Goal: Transaction & Acquisition: Purchase product/service

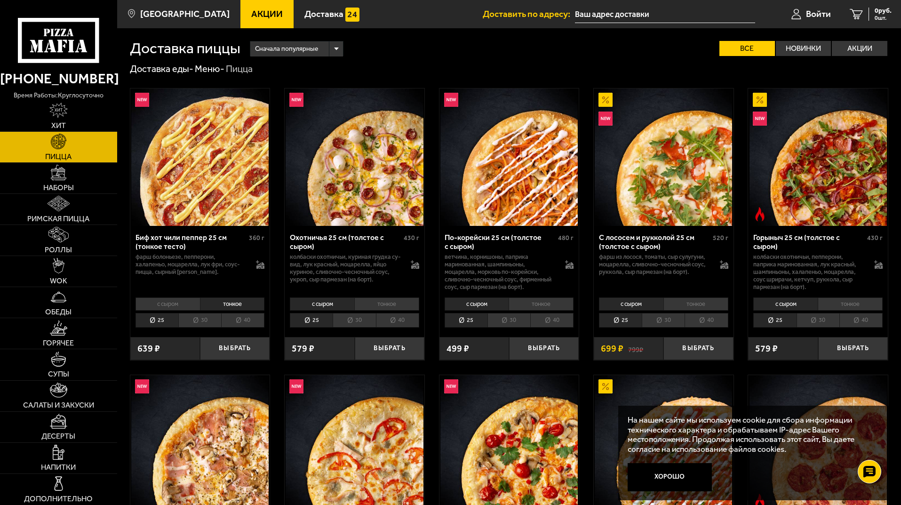
click at [56, 37] on icon at bounding box center [58, 40] width 81 height 45
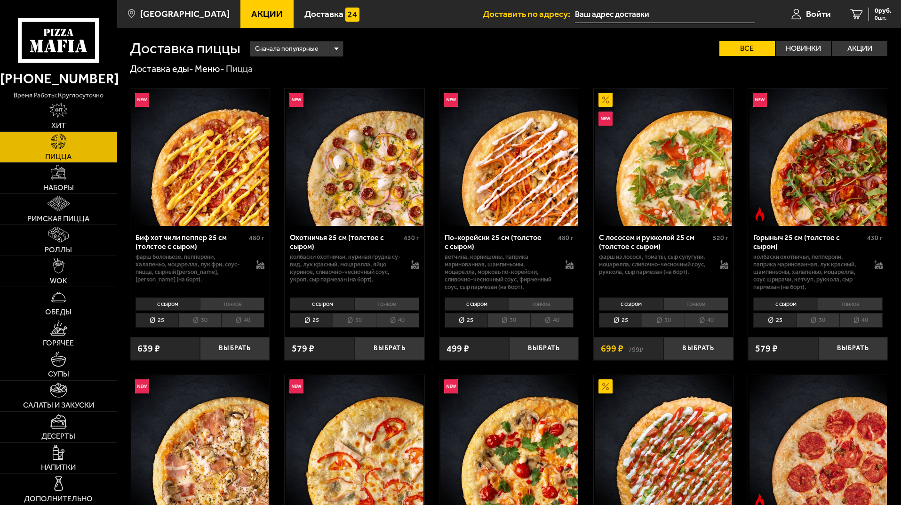
click at [837, 304] on li "тонкое" at bounding box center [850, 303] width 65 height 13
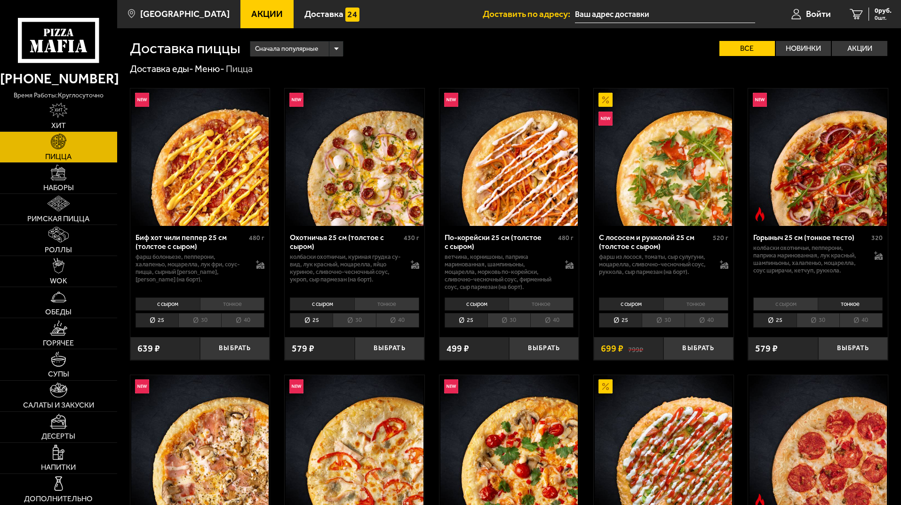
click at [815, 317] on li "30" at bounding box center [818, 320] width 43 height 15
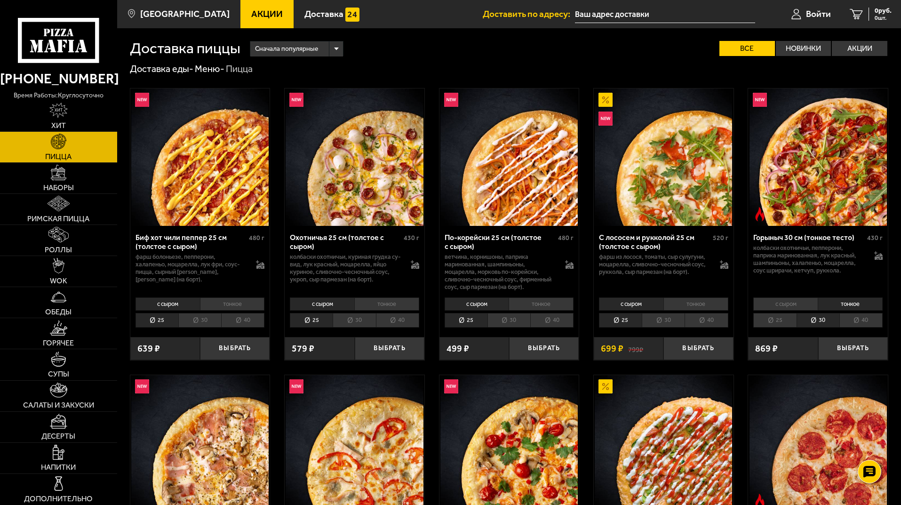
click at [867, 320] on li "40" at bounding box center [860, 320] width 43 height 15
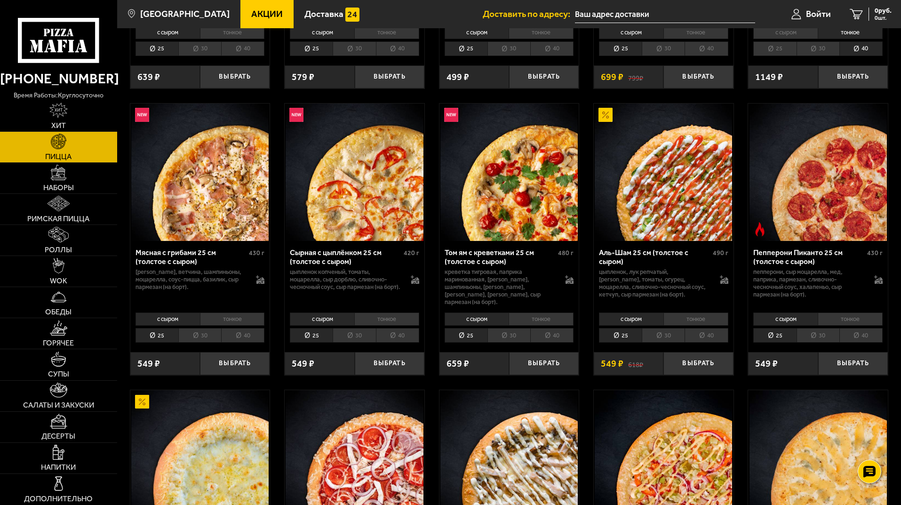
scroll to position [329, 0]
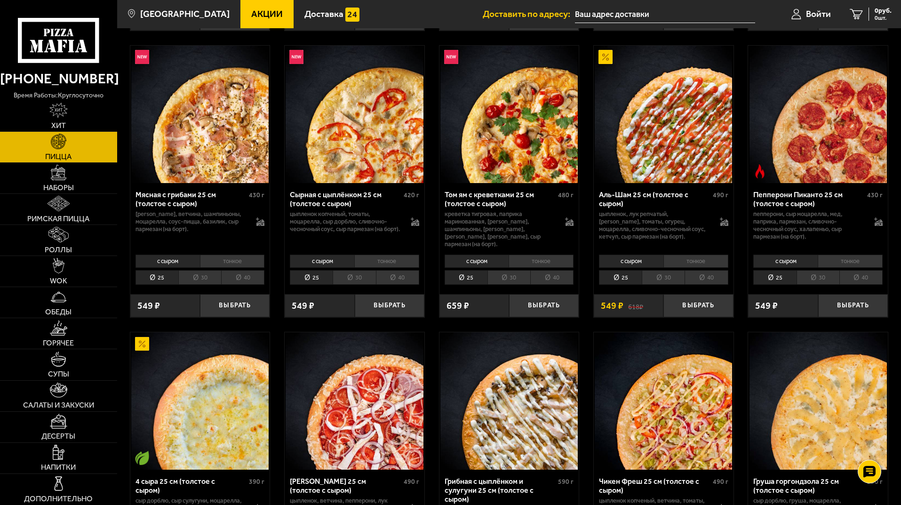
click at [187, 263] on div "с сыром тонкое 25 30 40 Топпинги" at bounding box center [200, 269] width 140 height 36
click at [227, 255] on li "тонкое" at bounding box center [232, 261] width 65 height 13
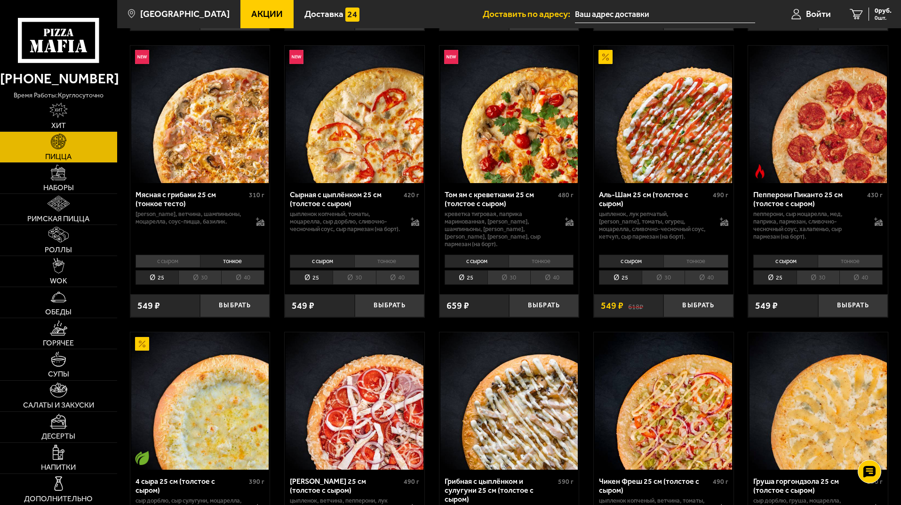
click at [201, 270] on li "30" at bounding box center [199, 277] width 43 height 15
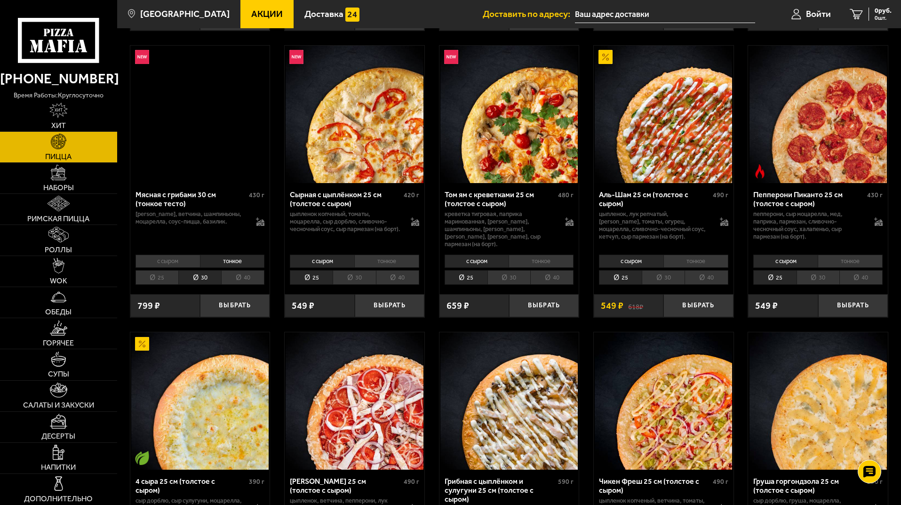
click at [253, 274] on li "40" at bounding box center [242, 277] width 43 height 15
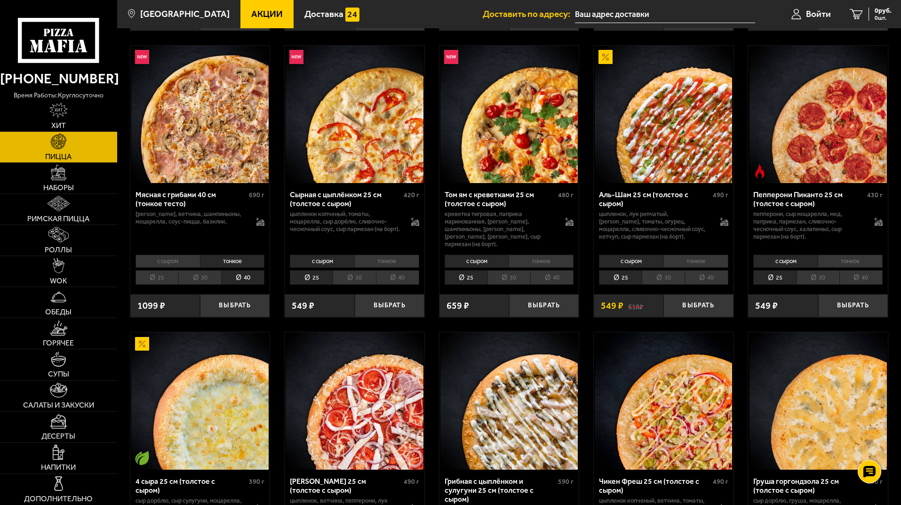
click at [390, 255] on li "тонкое" at bounding box center [386, 261] width 65 height 13
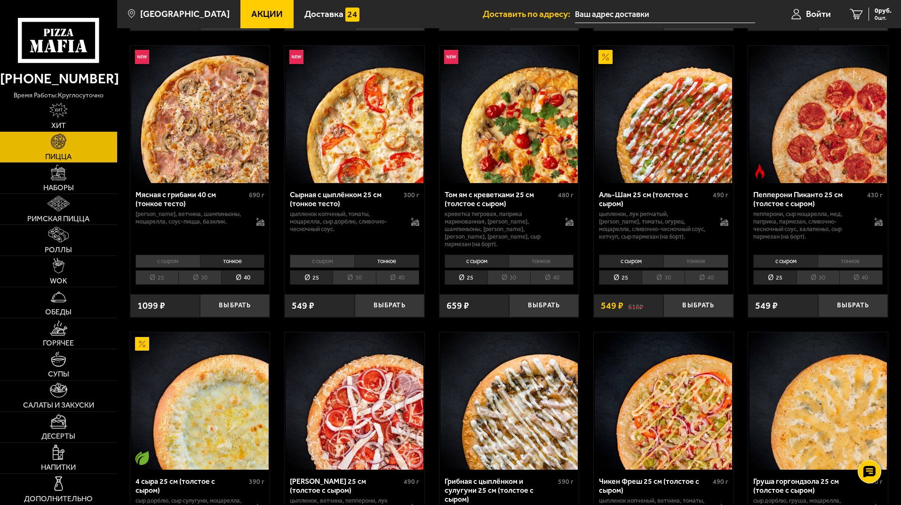
click at [351, 270] on li "30" at bounding box center [354, 277] width 43 height 15
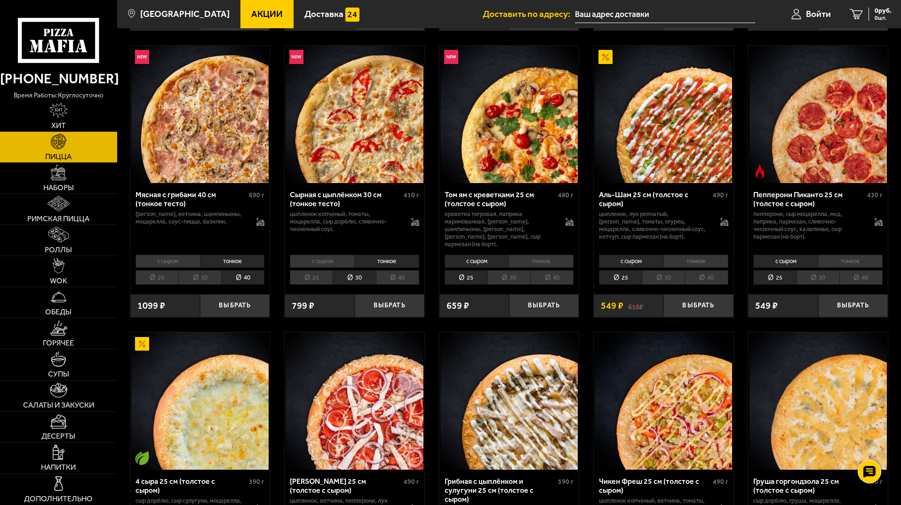
click at [404, 270] on li "40" at bounding box center [397, 277] width 43 height 15
click at [545, 255] on li "тонкое" at bounding box center [541, 261] width 65 height 13
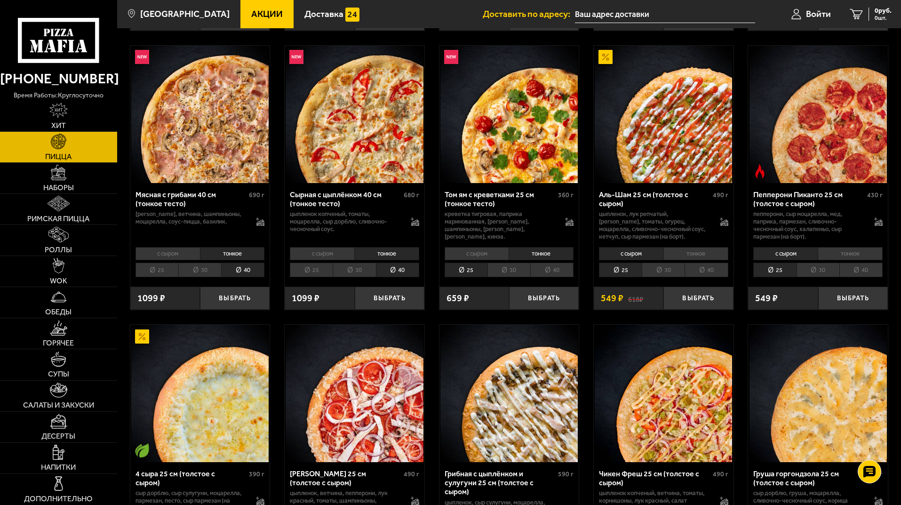
click at [511, 270] on li "30" at bounding box center [508, 270] width 43 height 15
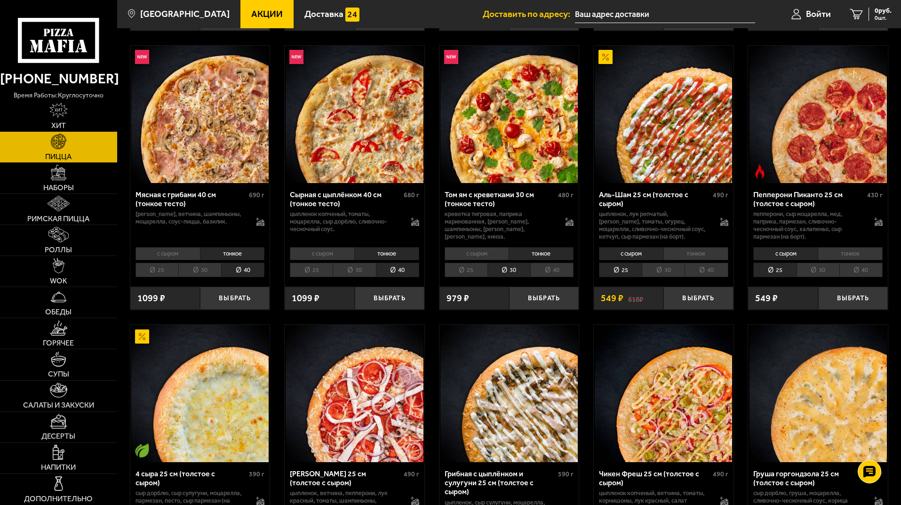
click at [555, 271] on li "40" at bounding box center [551, 270] width 43 height 15
click at [470, 251] on li "с сыром" at bounding box center [477, 253] width 64 height 13
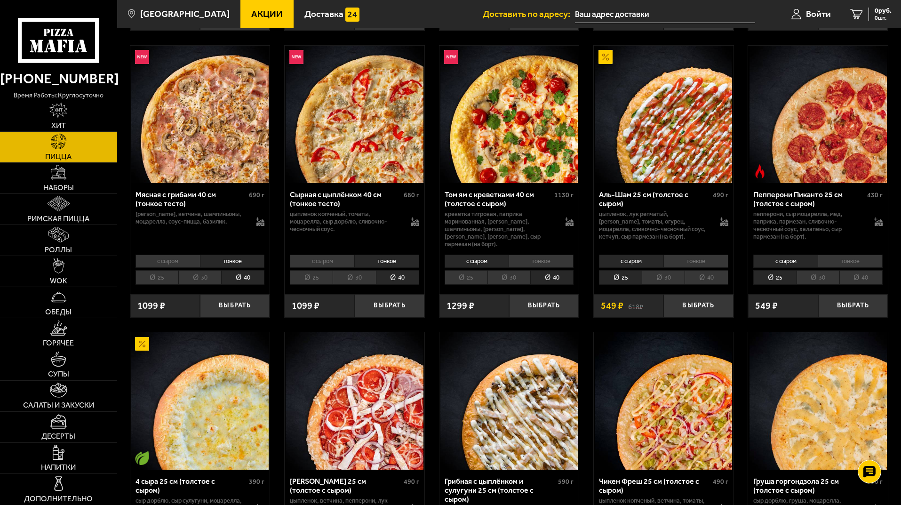
click at [502, 272] on li "30" at bounding box center [508, 277] width 43 height 15
click at [458, 272] on li "25" at bounding box center [466, 277] width 43 height 15
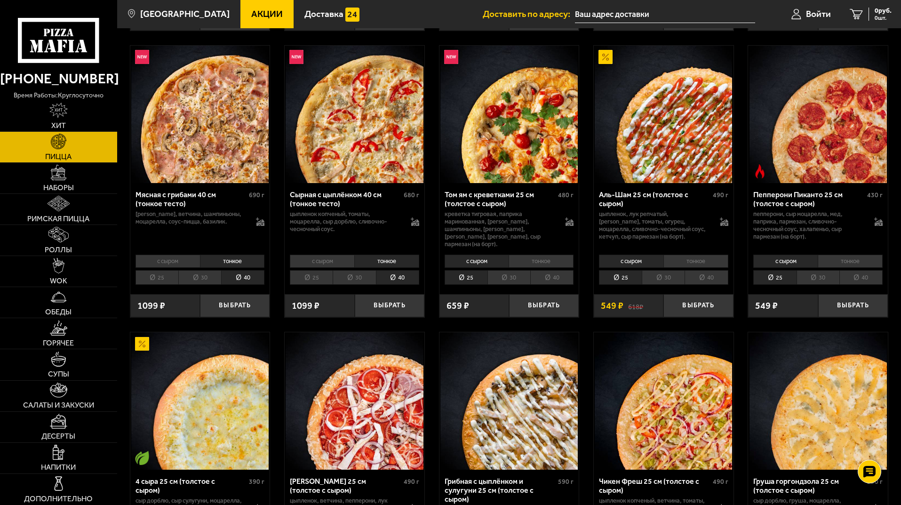
click at [688, 272] on li "40" at bounding box center [706, 277] width 43 height 15
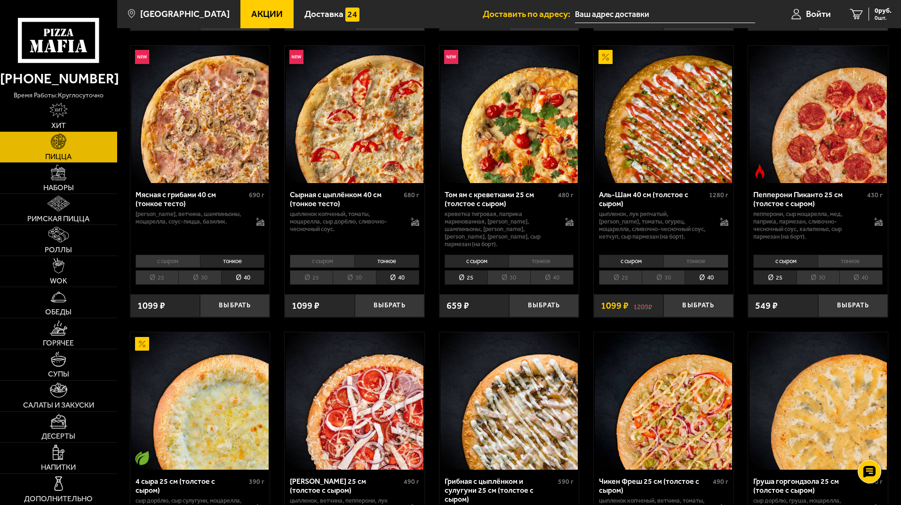
click at [666, 274] on li "30" at bounding box center [663, 277] width 43 height 15
click at [697, 255] on li "тонкое" at bounding box center [695, 261] width 65 height 13
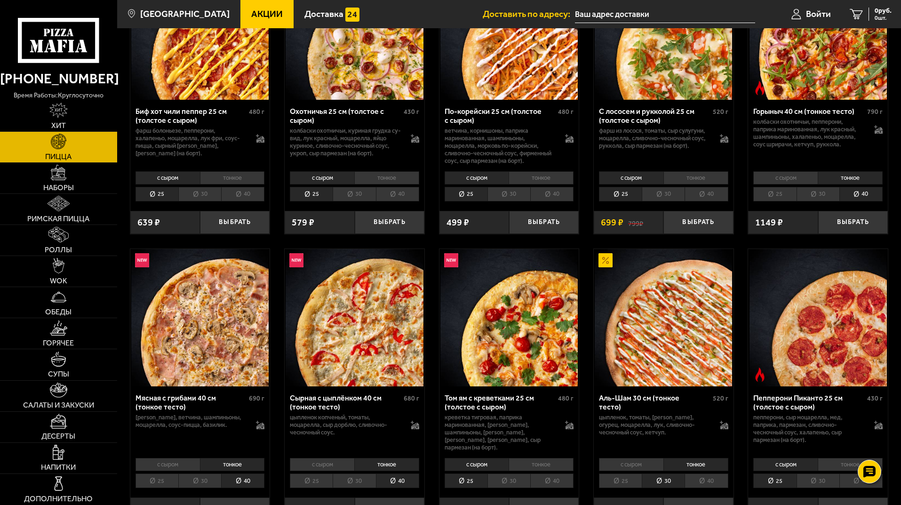
scroll to position [0, 0]
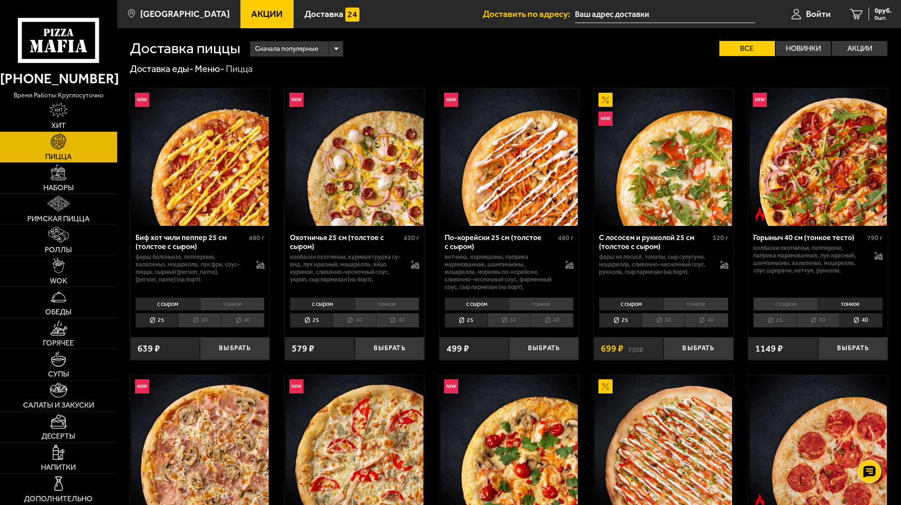
click at [186, 323] on li "30" at bounding box center [199, 320] width 43 height 15
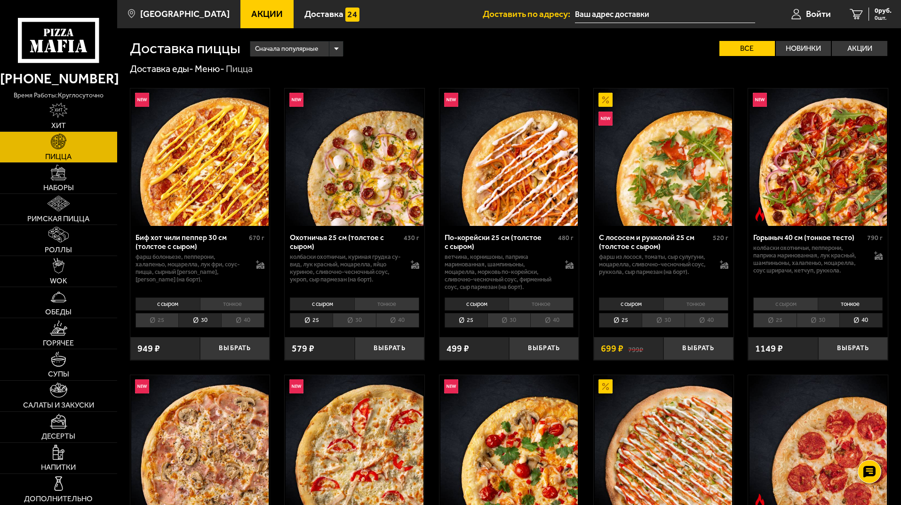
click at [256, 321] on li "40" at bounding box center [242, 320] width 43 height 15
click at [247, 306] on li "тонкое" at bounding box center [232, 303] width 65 height 13
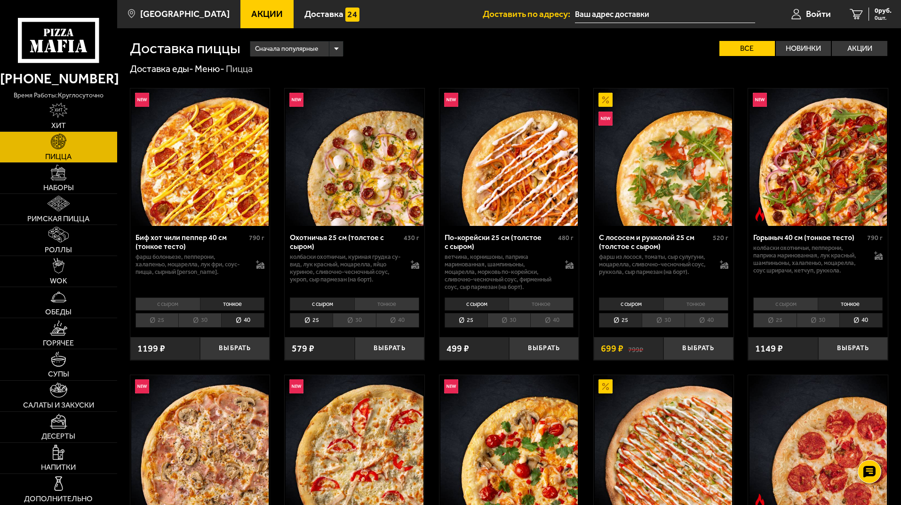
click at [187, 319] on li "30" at bounding box center [199, 320] width 43 height 15
click at [149, 323] on li "25" at bounding box center [156, 320] width 43 height 15
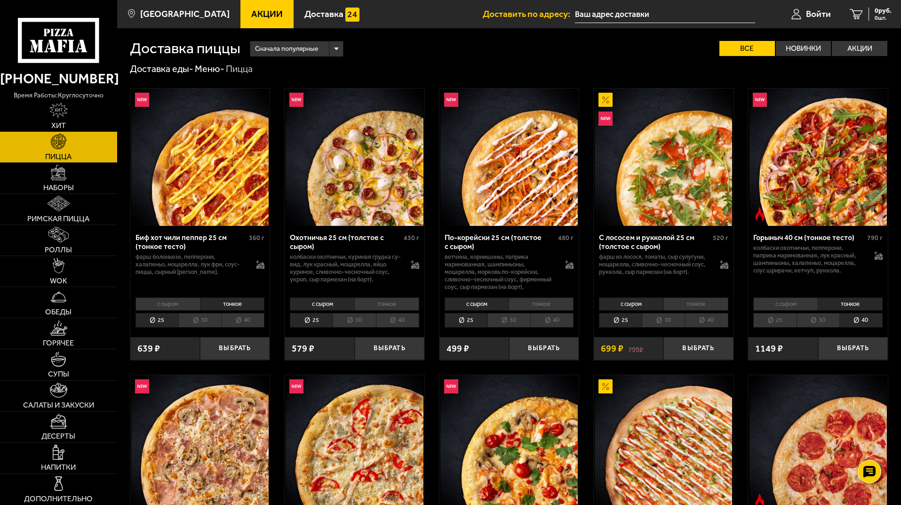
drag, startPoint x: 355, startPoint y: 317, endPoint x: 363, endPoint y: 317, distance: 7.5
click at [363, 317] on li "30" at bounding box center [354, 320] width 43 height 15
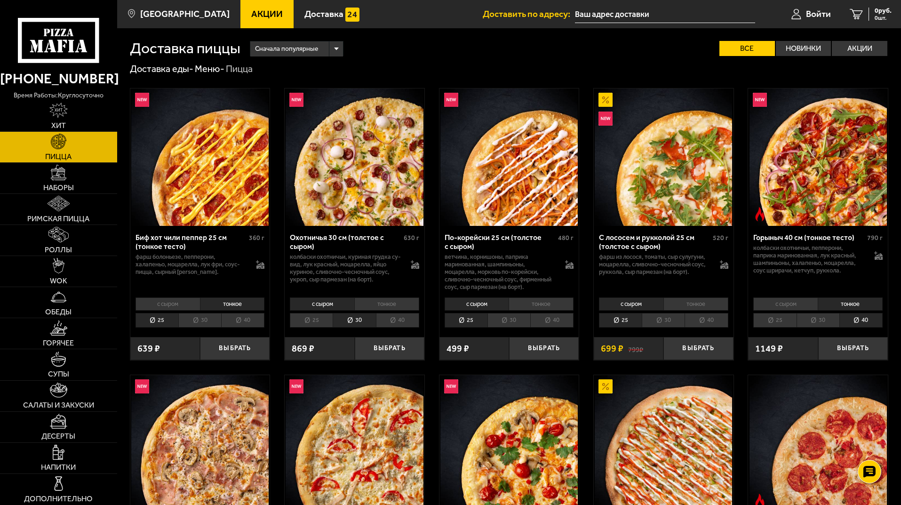
click at [411, 317] on li "40" at bounding box center [397, 320] width 43 height 15
click at [406, 307] on li "тонкое" at bounding box center [386, 303] width 65 height 13
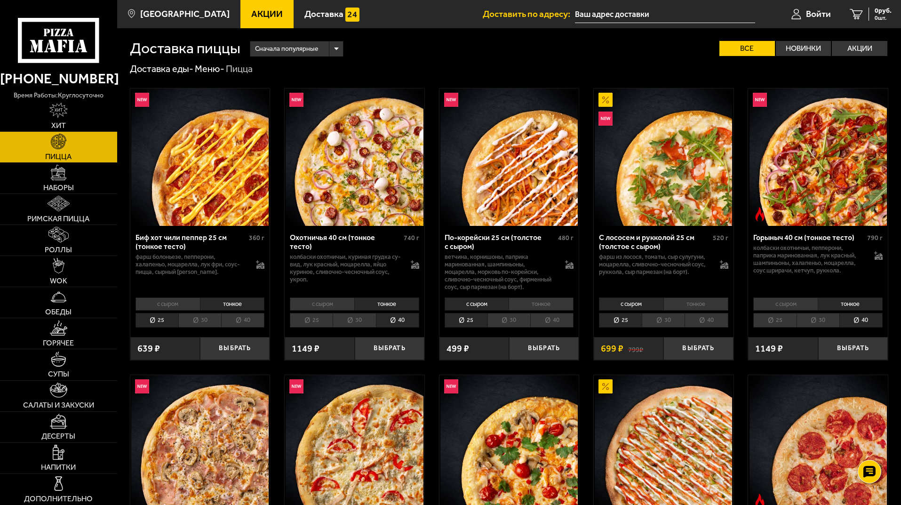
click at [363, 317] on li "30" at bounding box center [354, 320] width 43 height 15
click at [311, 317] on li "25" at bounding box center [311, 320] width 43 height 15
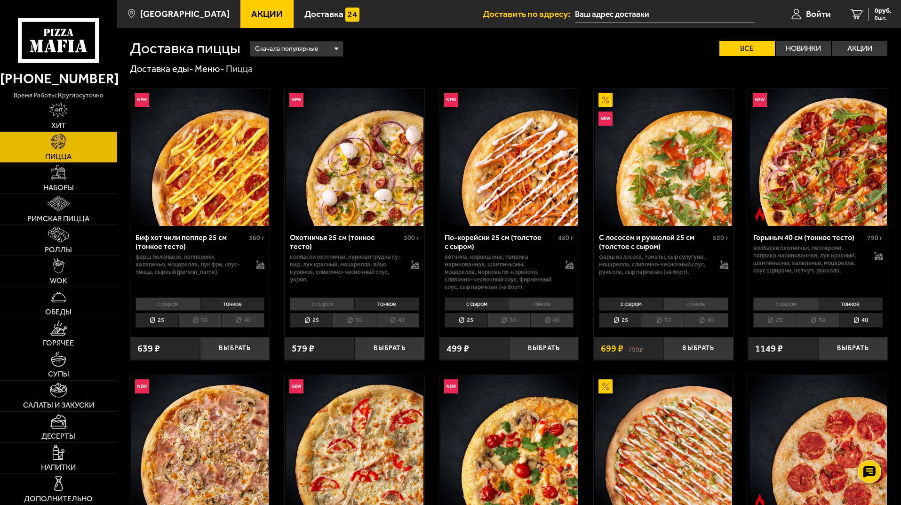
click at [517, 316] on li "30" at bounding box center [508, 320] width 43 height 15
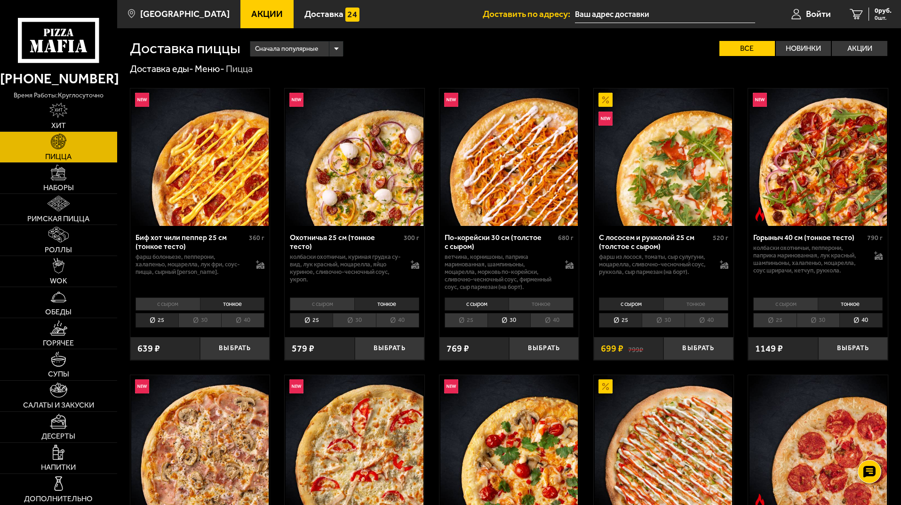
click at [563, 319] on li "40" at bounding box center [551, 320] width 43 height 15
click at [559, 298] on li "тонкое" at bounding box center [541, 303] width 65 height 13
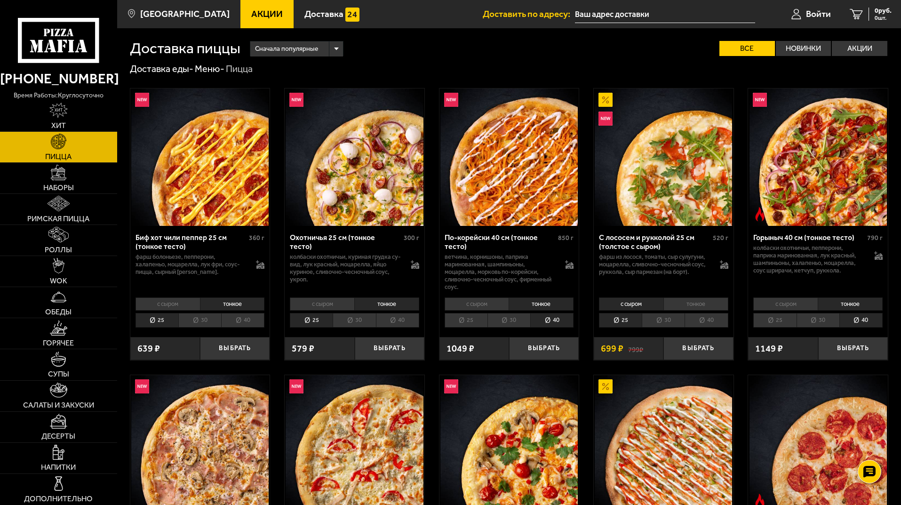
click at [471, 323] on li "25" at bounding box center [466, 320] width 43 height 15
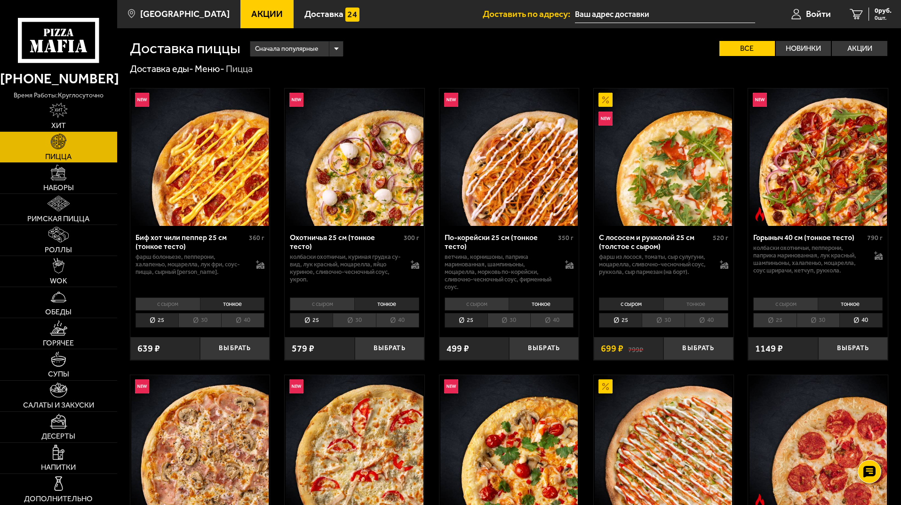
click at [504, 322] on li "30" at bounding box center [508, 320] width 43 height 15
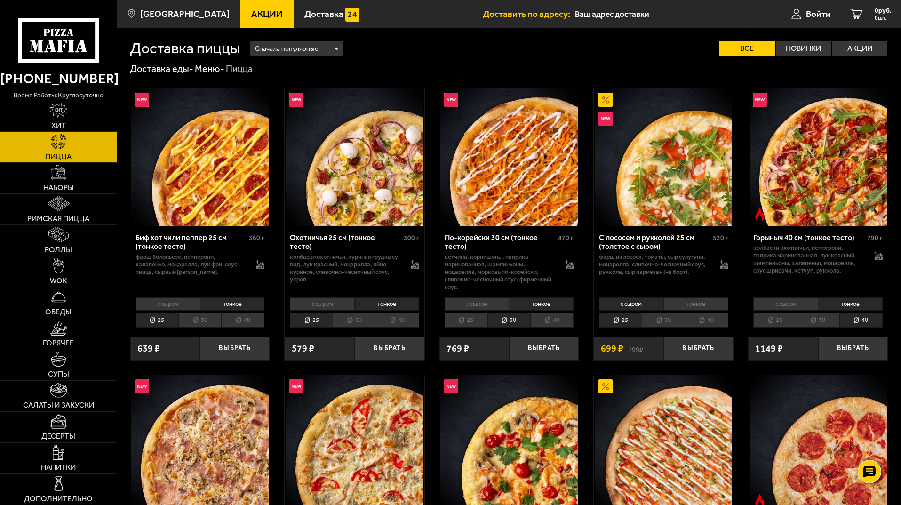
click at [553, 324] on li "40" at bounding box center [551, 320] width 43 height 15
click at [478, 302] on li "с сыром" at bounding box center [477, 303] width 64 height 13
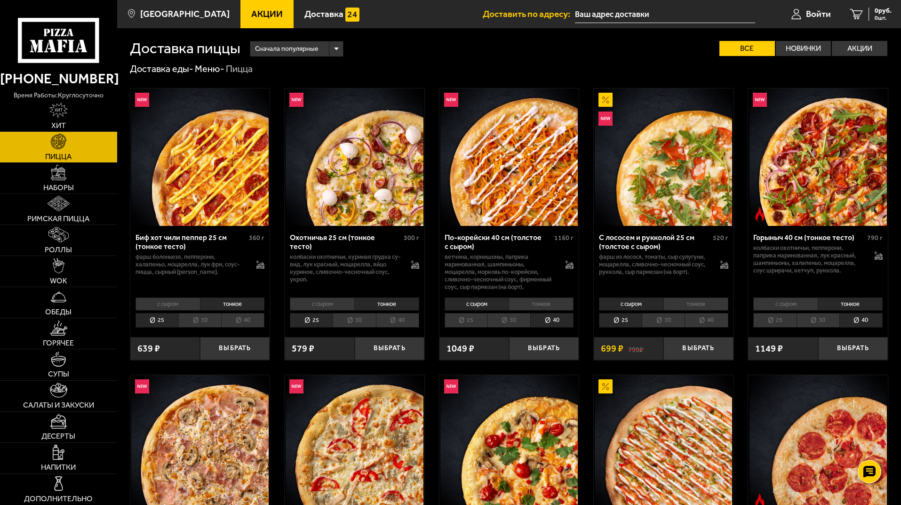
click at [471, 318] on li "25" at bounding box center [466, 320] width 43 height 15
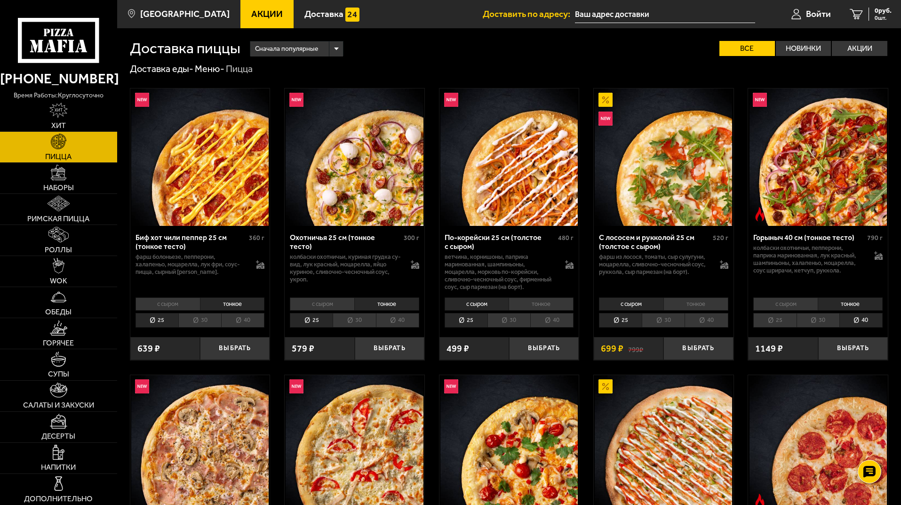
click at [795, 308] on li "с сыром" at bounding box center [785, 303] width 64 height 13
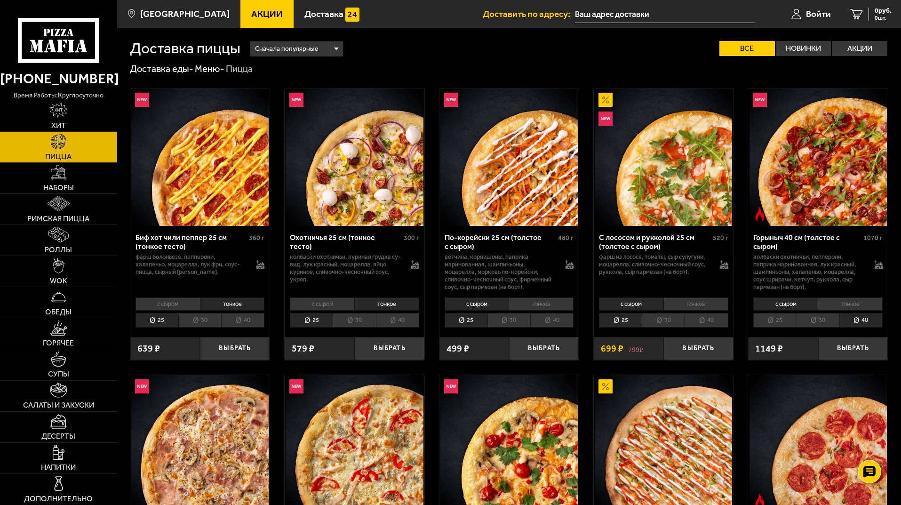
click at [780, 316] on li "25" at bounding box center [774, 320] width 43 height 15
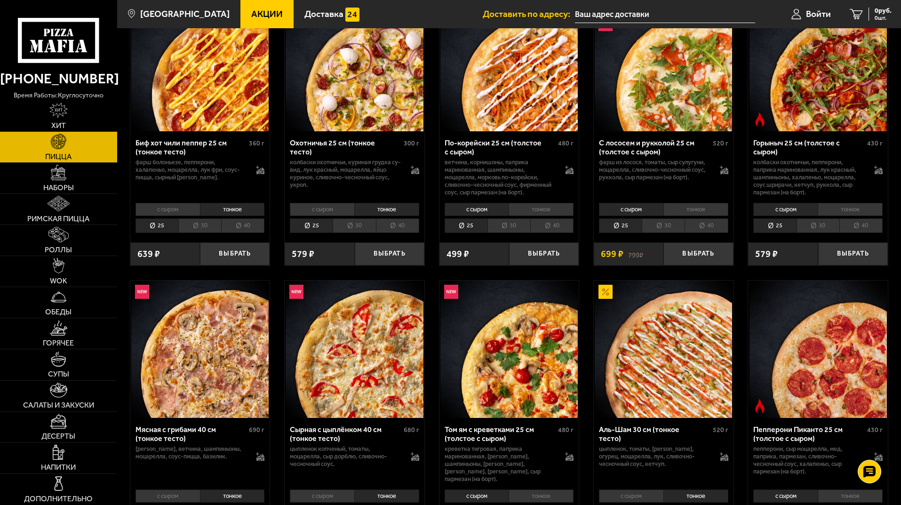
scroll to position [141, 0]
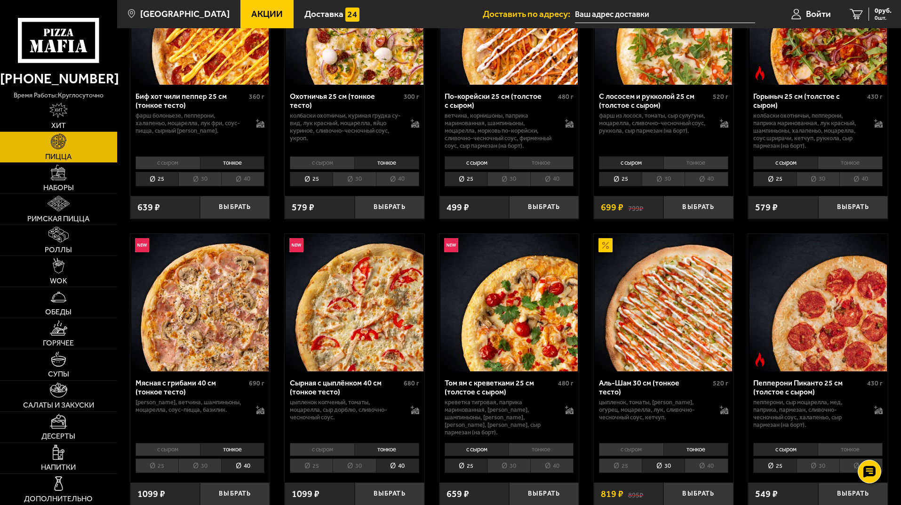
click at [162, 446] on li "с сыром" at bounding box center [167, 449] width 64 height 13
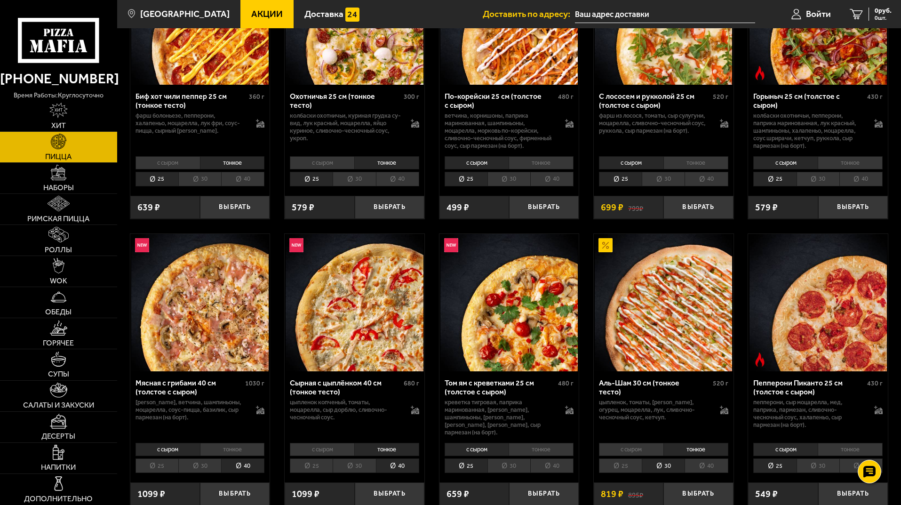
click at [160, 459] on li "25" at bounding box center [156, 465] width 43 height 15
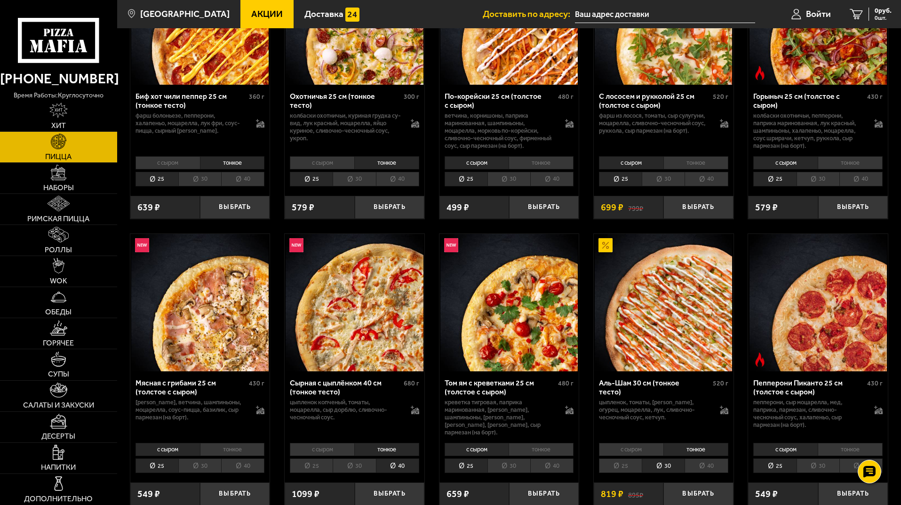
click at [327, 443] on li "с сыром" at bounding box center [322, 449] width 64 height 13
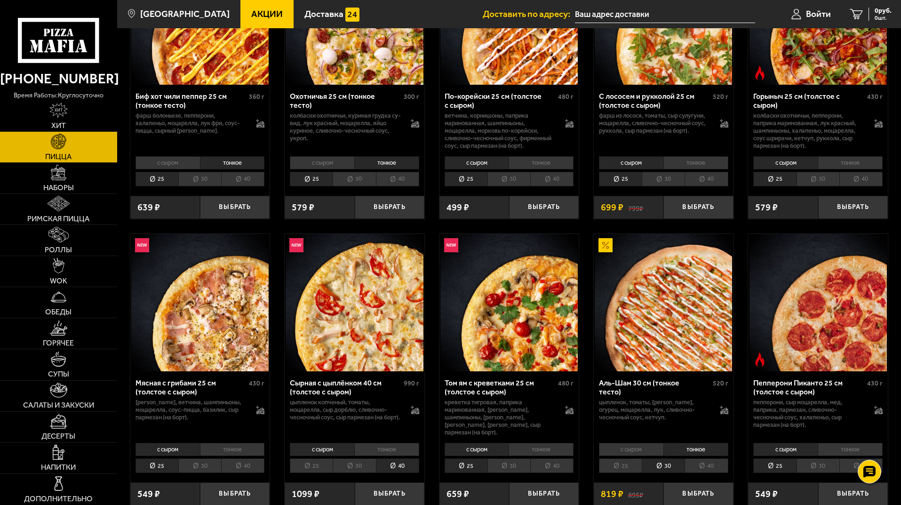
click at [310, 458] on li "25" at bounding box center [311, 465] width 43 height 15
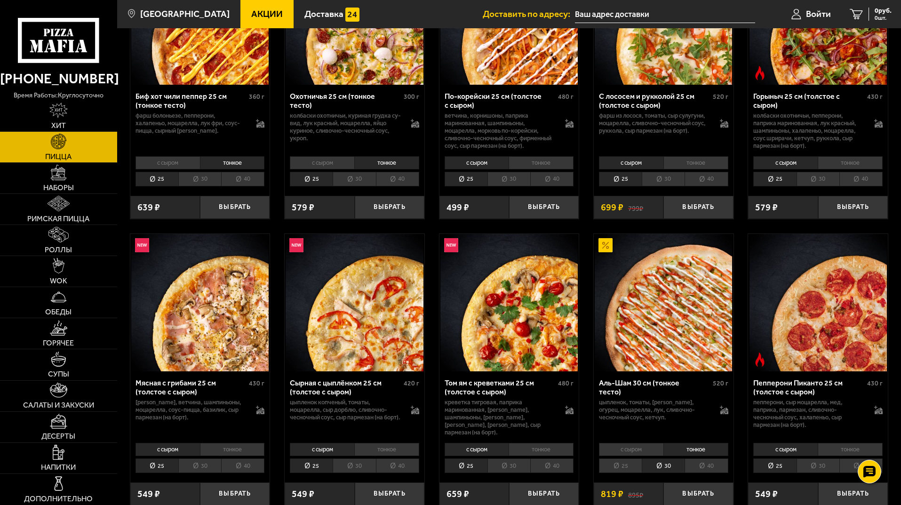
click at [626, 450] on div "с сыром тонкое 25 30 40 Топпинги" at bounding box center [664, 457] width 140 height 36
click at [622, 443] on li "с сыром" at bounding box center [631, 449] width 64 height 13
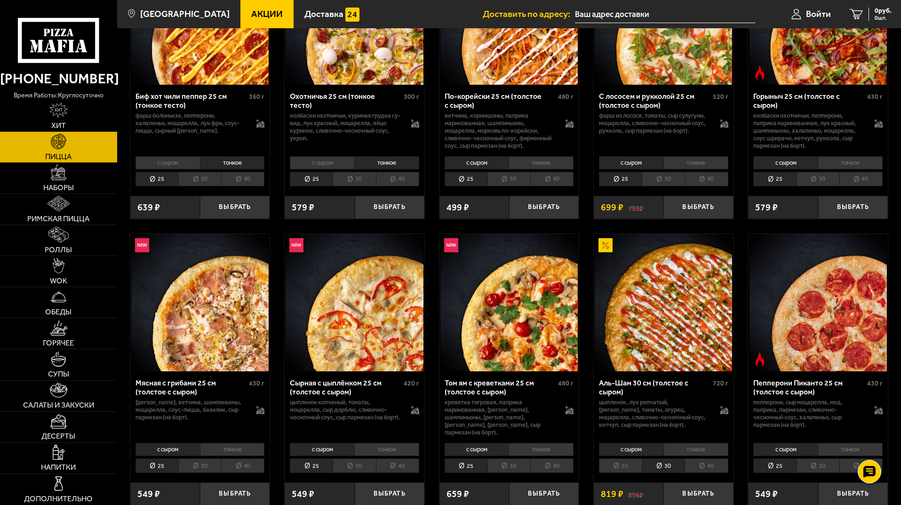
click at [612, 463] on li "25" at bounding box center [620, 465] width 43 height 15
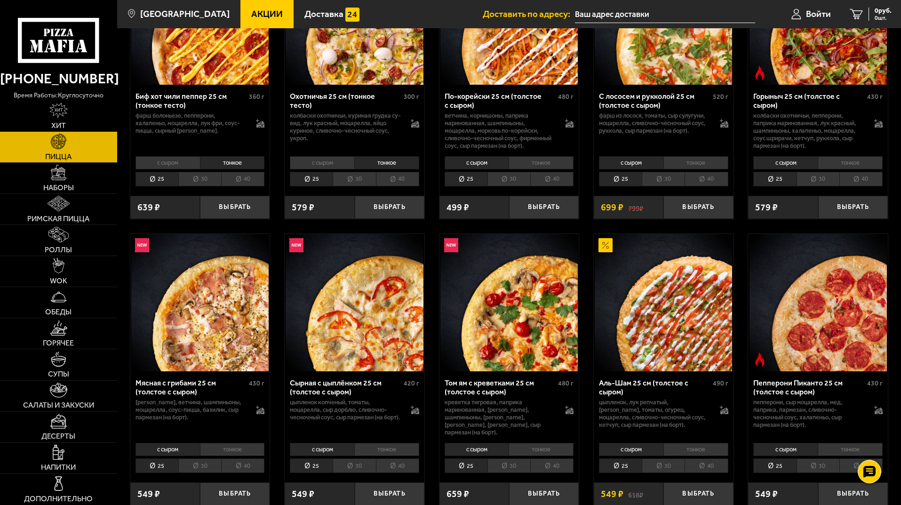
click at [258, 14] on span "Акции" at bounding box center [267, 13] width 32 height 9
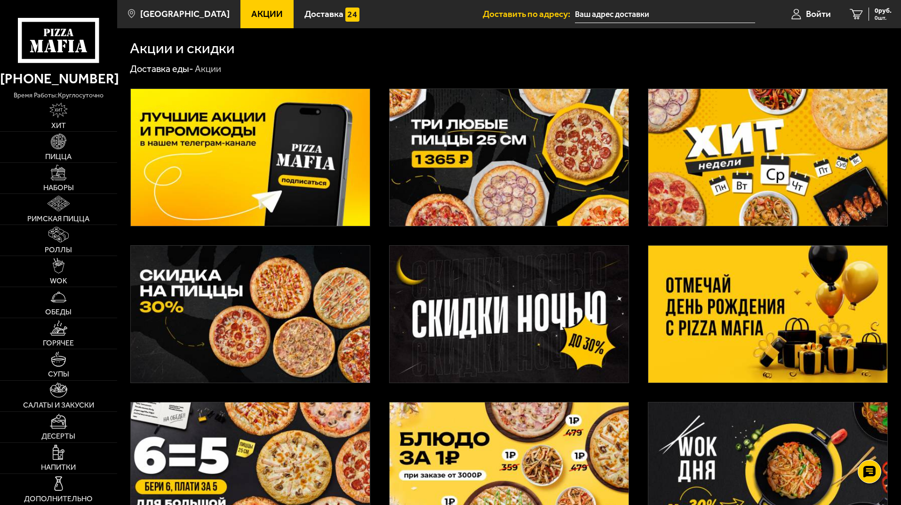
click at [536, 122] on img at bounding box center [509, 157] width 239 height 137
